Goal: Check status: Check status

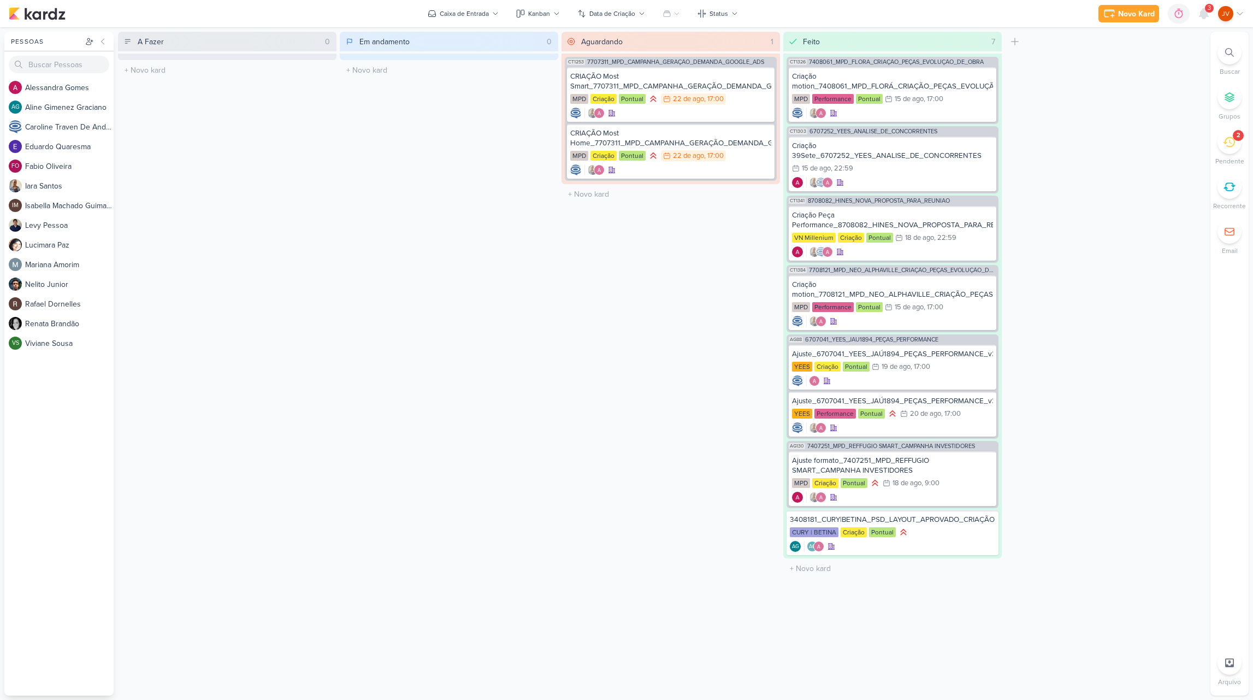
click at [1222, 144] on div "2" at bounding box center [1230, 142] width 24 height 24
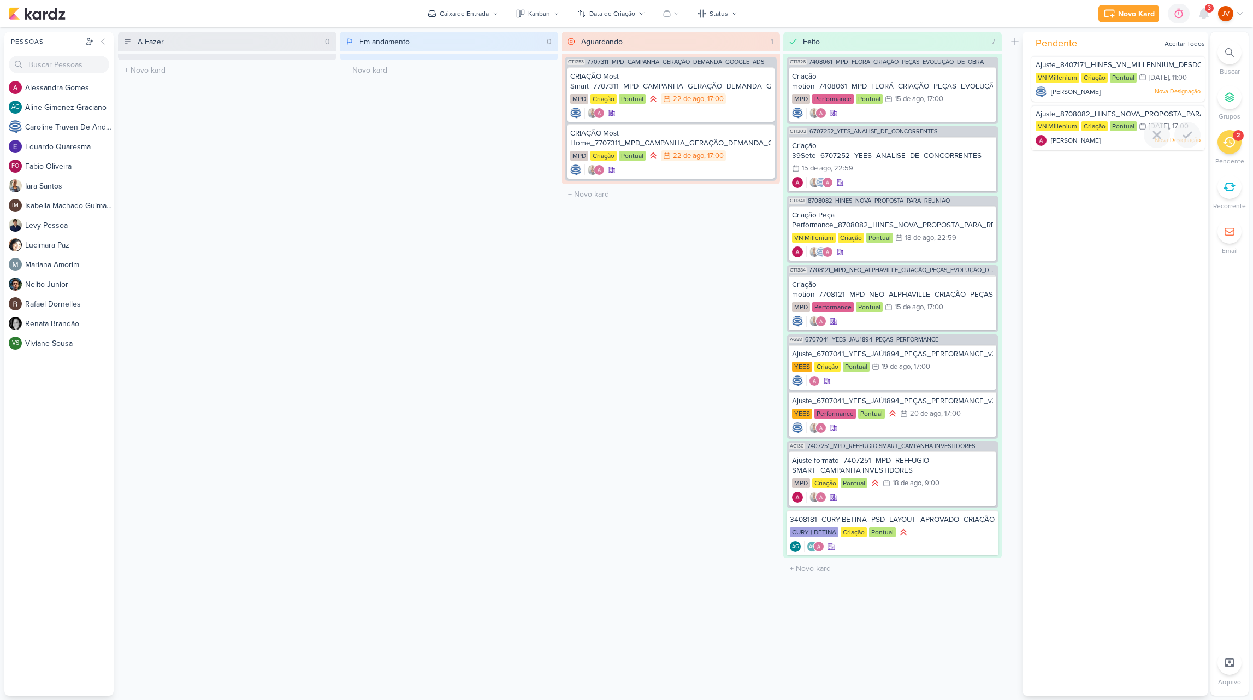
click at [1157, 119] on span "Ajuste_8708082_HINES_NOVA_PROPOSTA_PARA_REUNIAO" at bounding box center [1138, 114] width 204 height 9
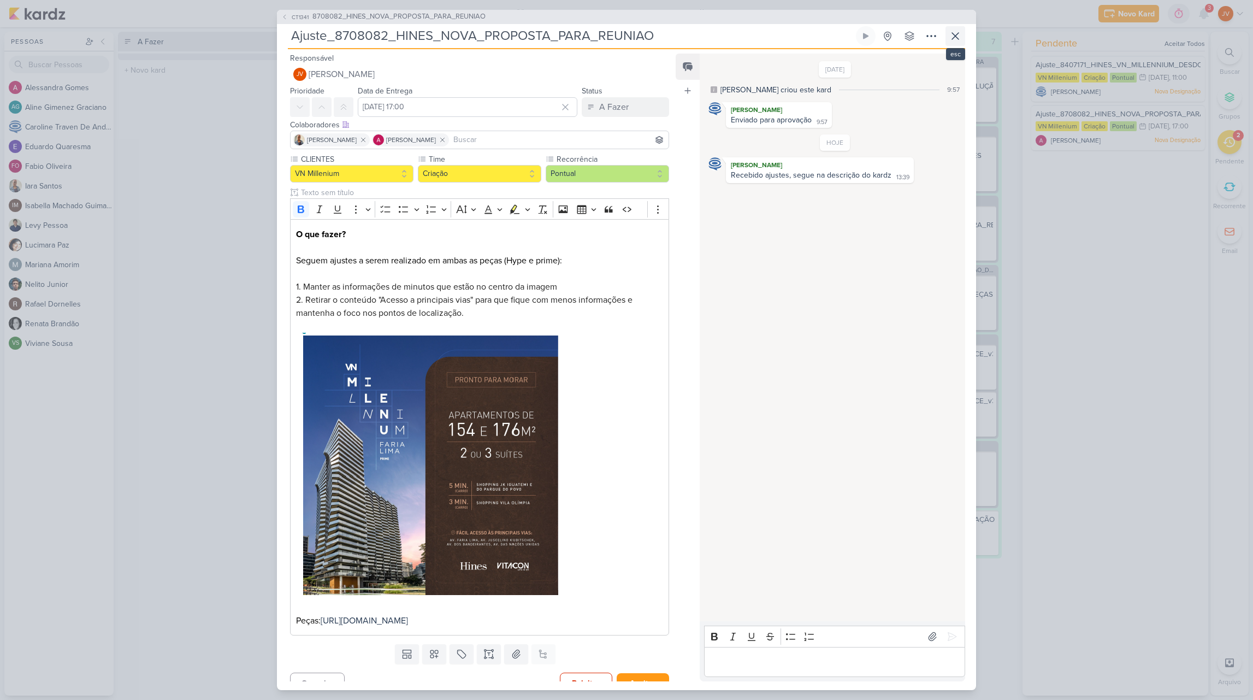
click at [958, 37] on icon at bounding box center [955, 36] width 13 height 13
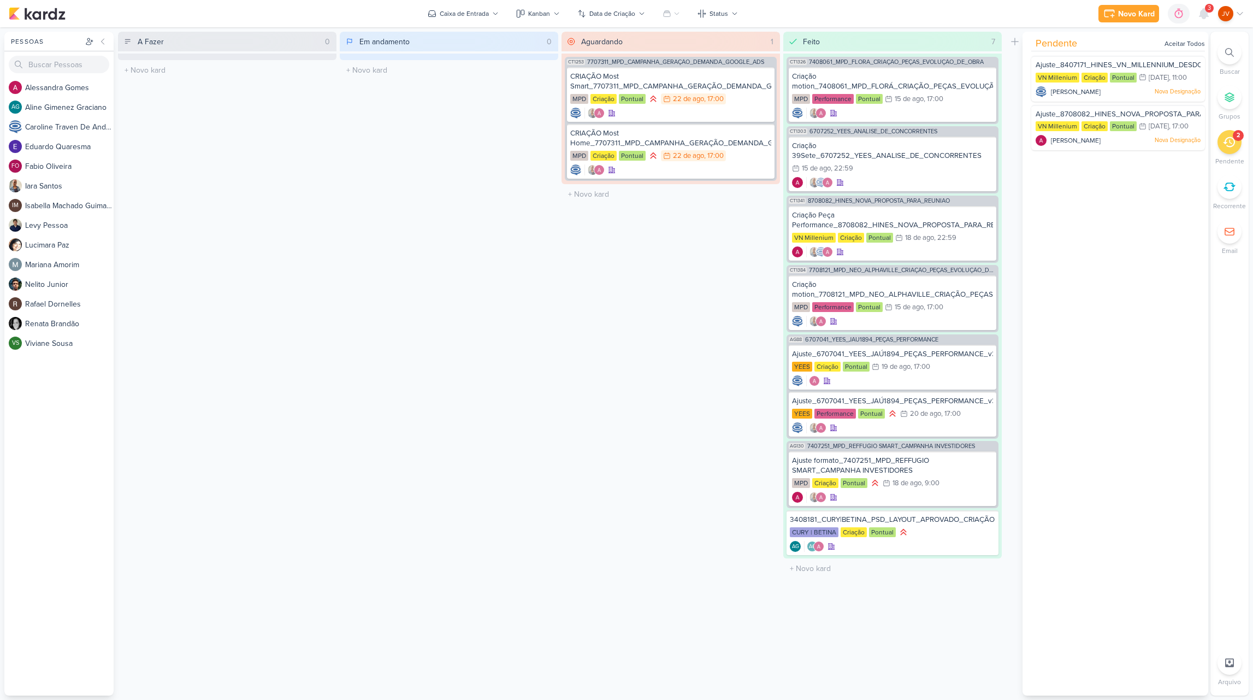
click at [1234, 144] on icon at bounding box center [1229, 142] width 12 height 12
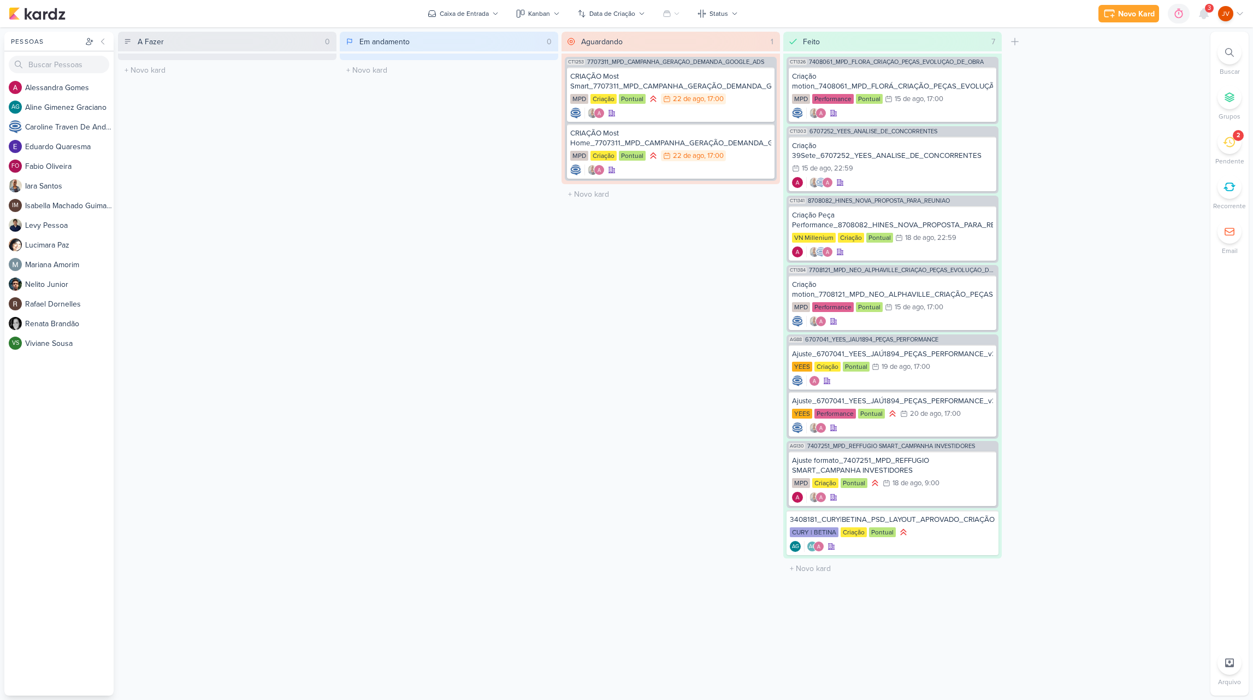
click at [1234, 144] on icon at bounding box center [1229, 142] width 12 height 12
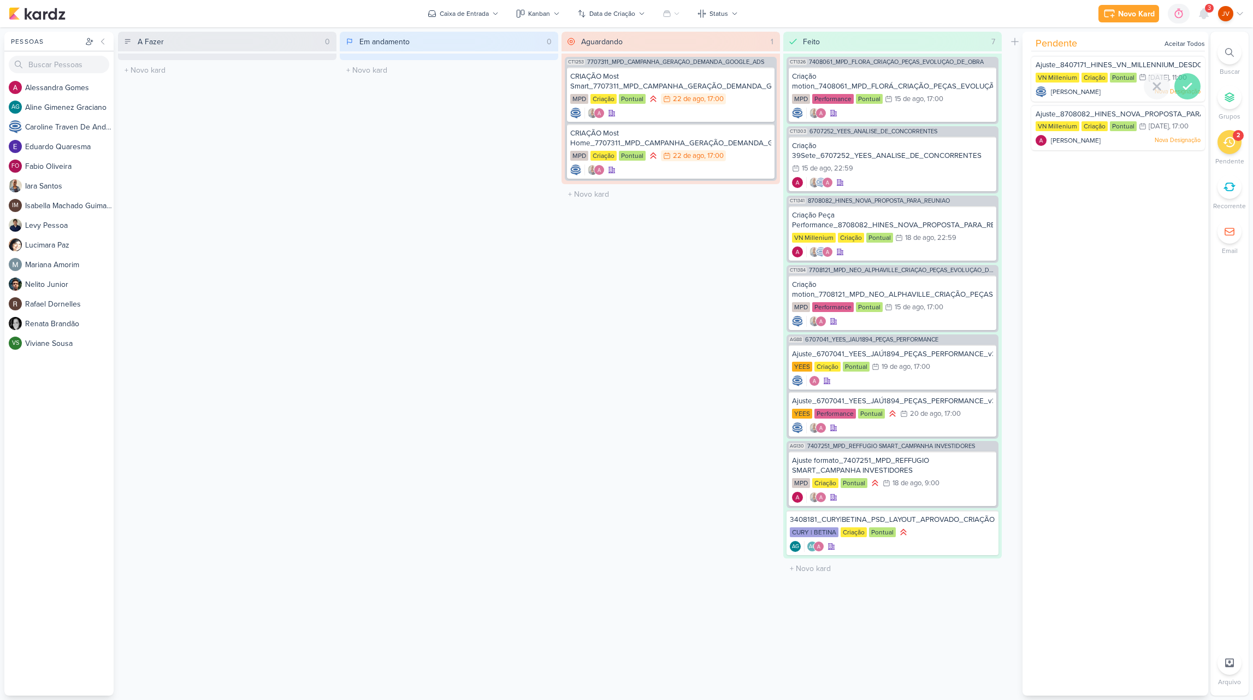
click at [1187, 93] on icon at bounding box center [1187, 86] width 13 height 13
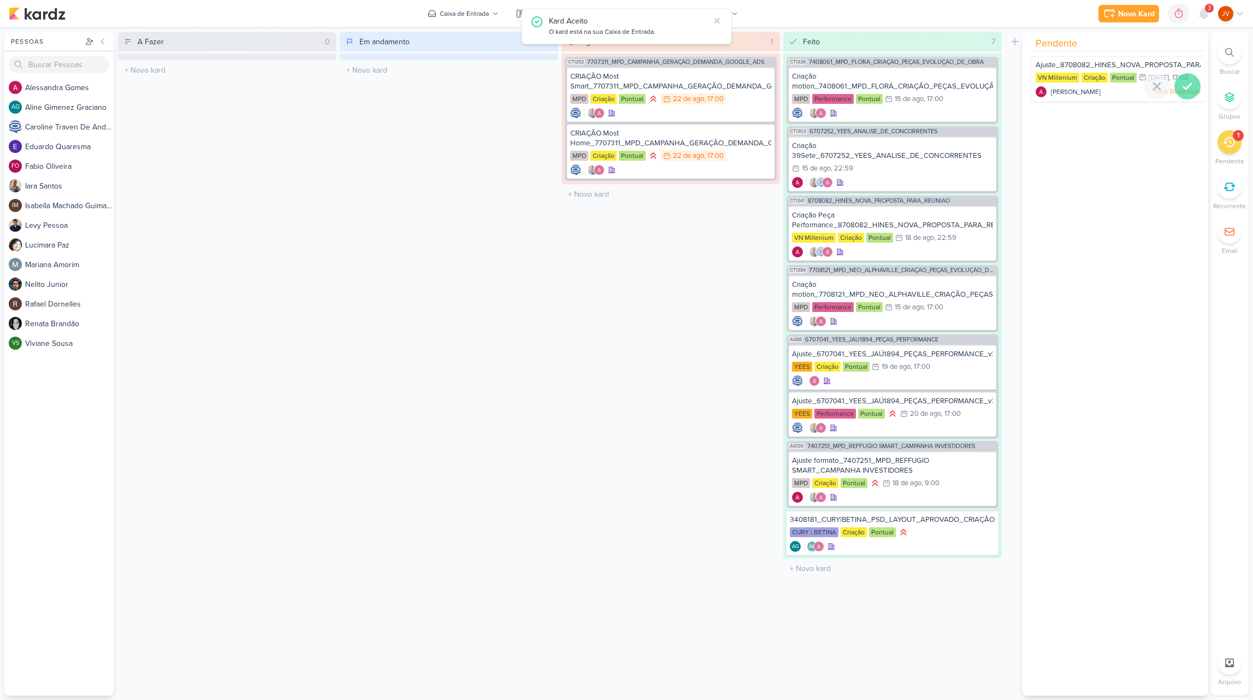
click at [1185, 89] on icon at bounding box center [1188, 86] width 8 height 5
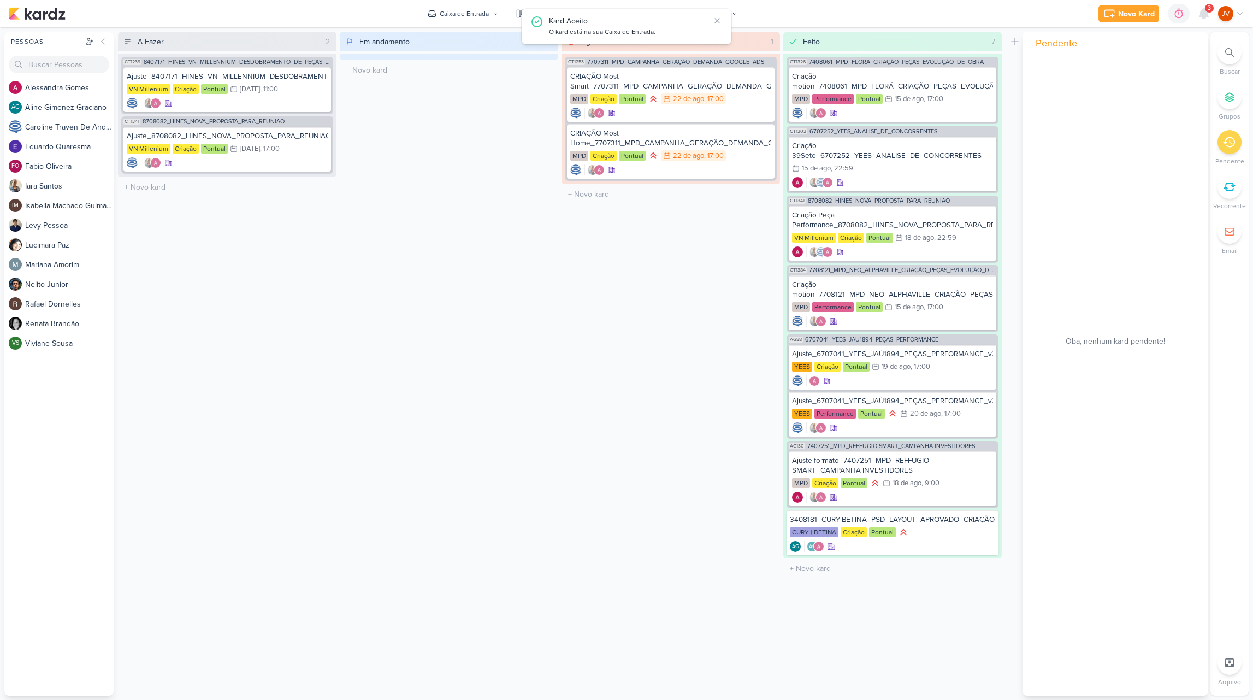
click at [394, 261] on div "Em andamento 0 Mover Para Esquerda Mover Para Direita [GEOGRAPHIC_DATA] O títul…" at bounding box center [449, 364] width 219 height 664
click at [260, 87] on div "[DATE]" at bounding box center [250, 89] width 20 height 7
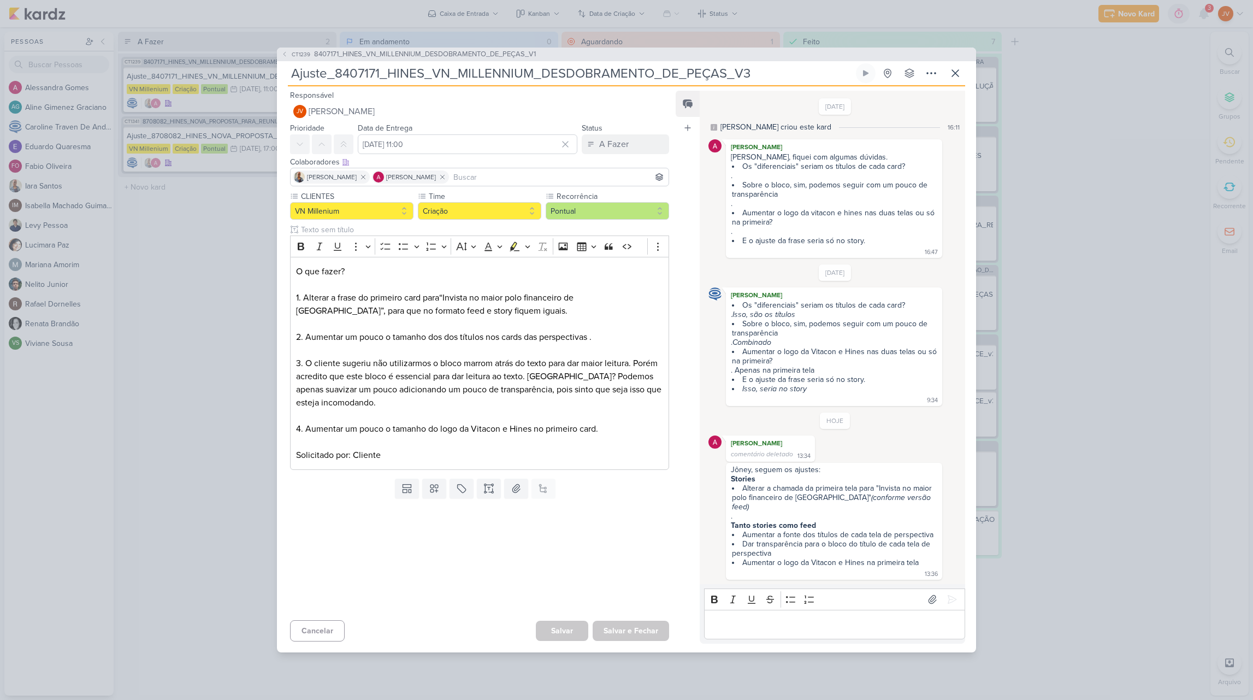
click at [209, 439] on div "CT1239 8407171_HINES_VN_MILLENNIUM_DESDOBRAMENTO_DE_PEÇAS_V1 Ajuste_8407171_HIN…" at bounding box center [626, 350] width 1253 height 700
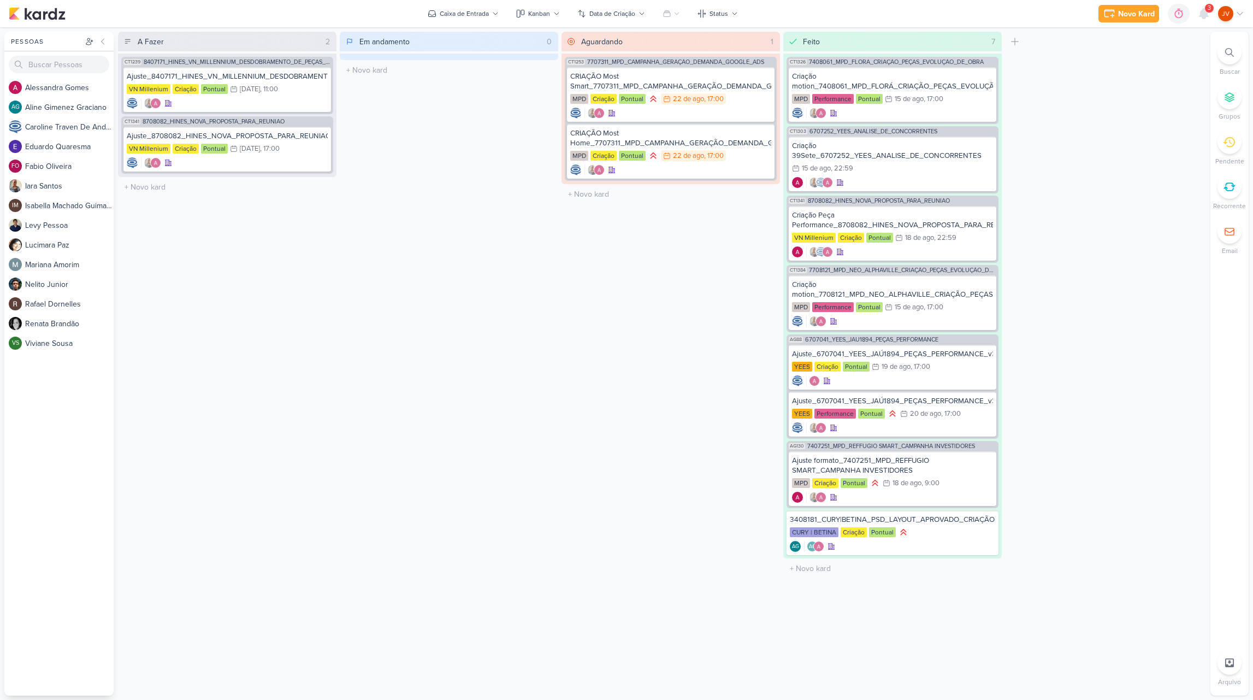
click at [1206, 5] on div "3" at bounding box center [1209, 8] width 9 height 9
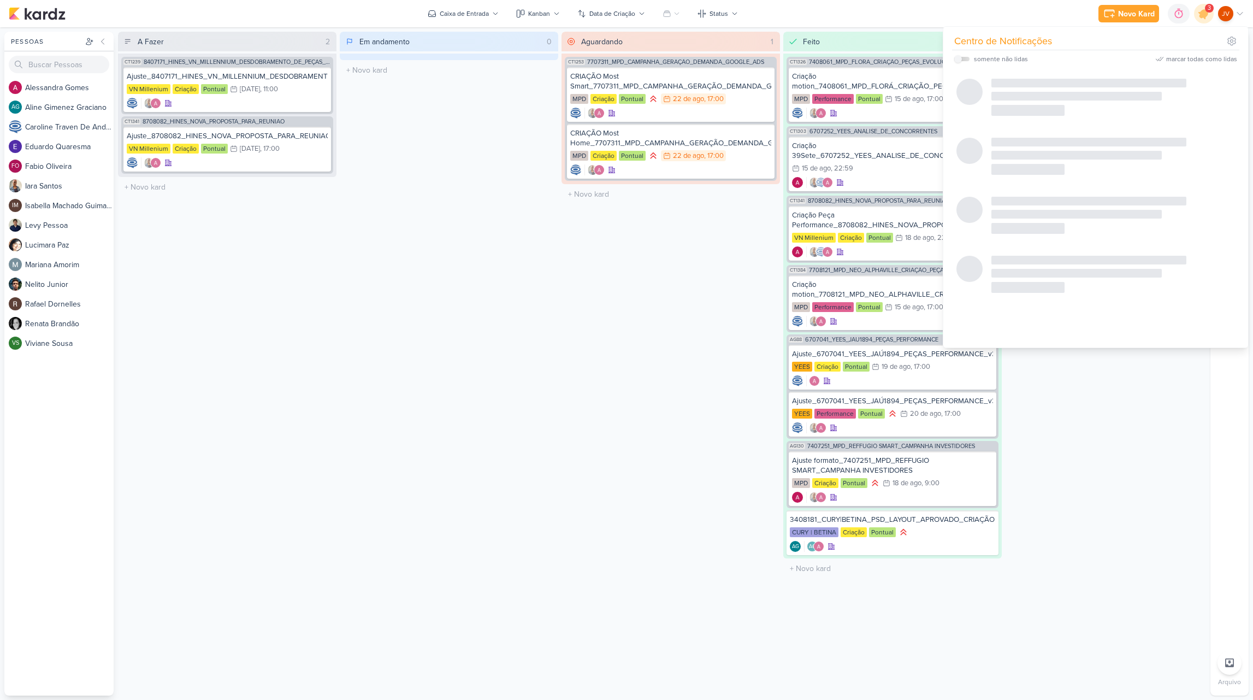
click at [558, 374] on div "A Fazer 2 Mover Para Esquerda Mover Para Direita [GEOGRAPHIC_DATA] CT1239 84071…" at bounding box center [662, 364] width 1088 height 664
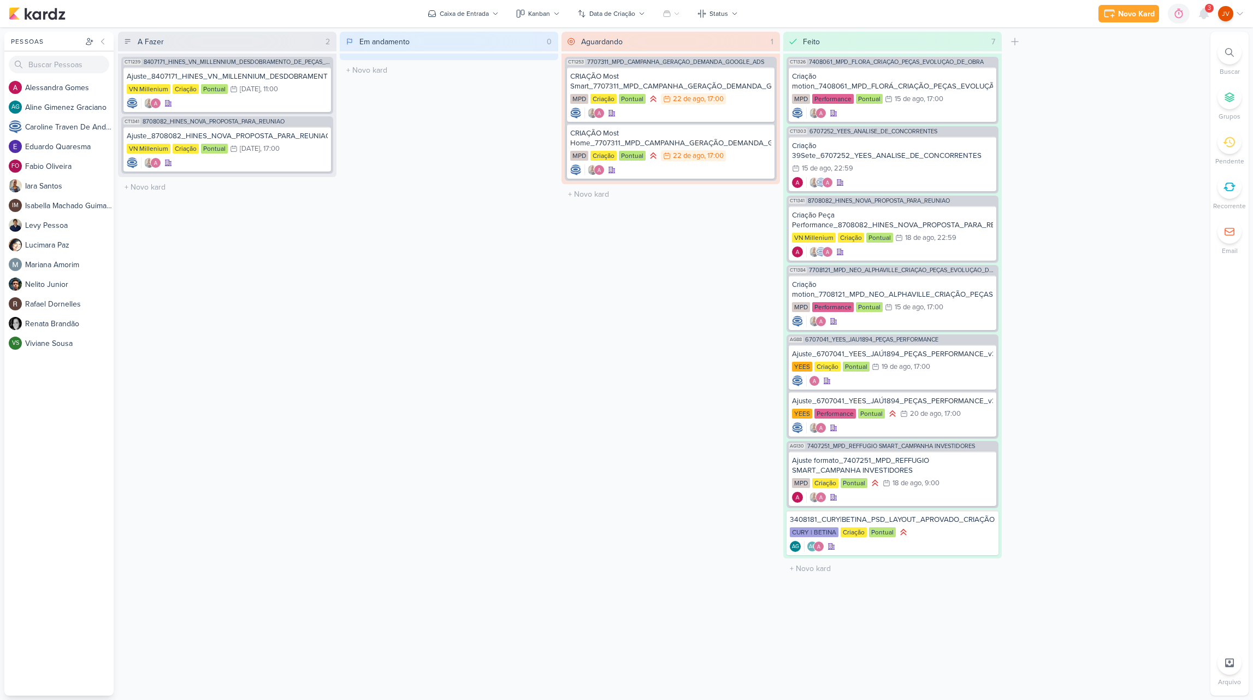
click at [476, 368] on div "Em andamento 0 Mover Para Esquerda Mover Para Direita [GEOGRAPHIC_DATA] O títul…" at bounding box center [449, 364] width 219 height 664
click at [273, 143] on div "Ajuste_8708082_HINES_NOVA_PROPOSTA_PARA_REUNIAO VN Millenium Criação Pontual 25…" at bounding box center [227, 149] width 208 height 45
